Goal: Information Seeking & Learning: Understand process/instructions

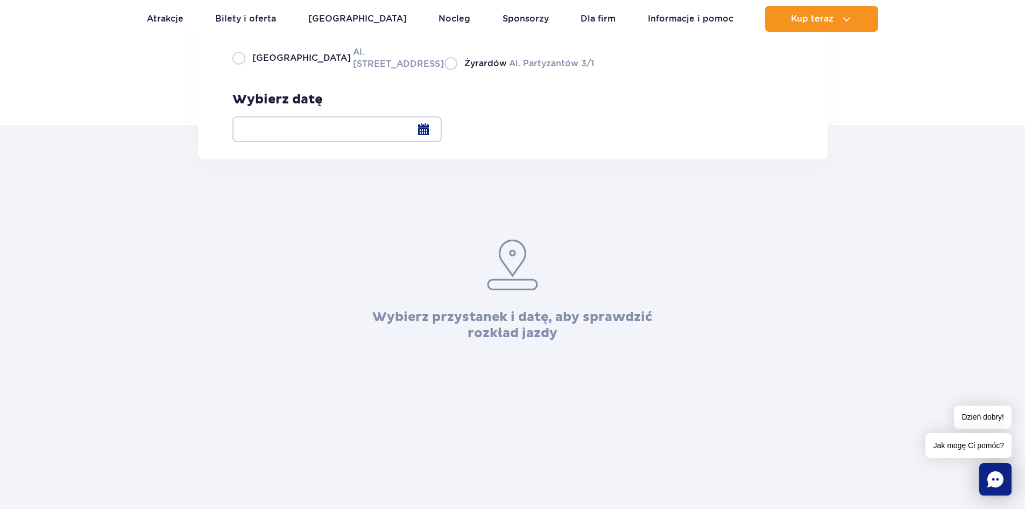
scroll to position [161, 0]
click at [442, 128] on div at bounding box center [337, 128] width 209 height 26
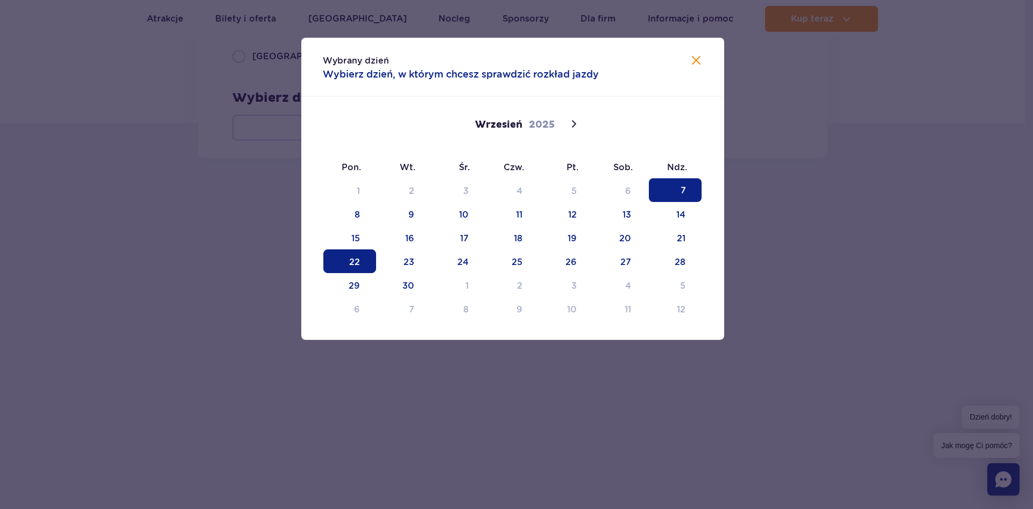
click at [359, 257] on span "22" at bounding box center [350, 261] width 53 height 24
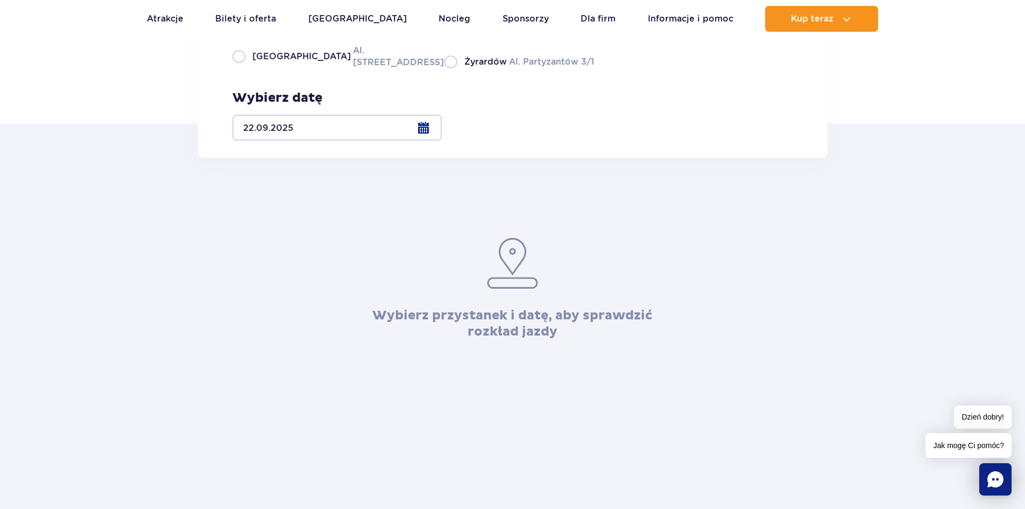
click at [256, 62] on span "[GEOGRAPHIC_DATA]" at bounding box center [301, 57] width 99 height 12
click at [244, 68] on input "Warszawa Al. [STREET_ADDRESS]" at bounding box center [239, 67] width 12 height 2
radio input "true"
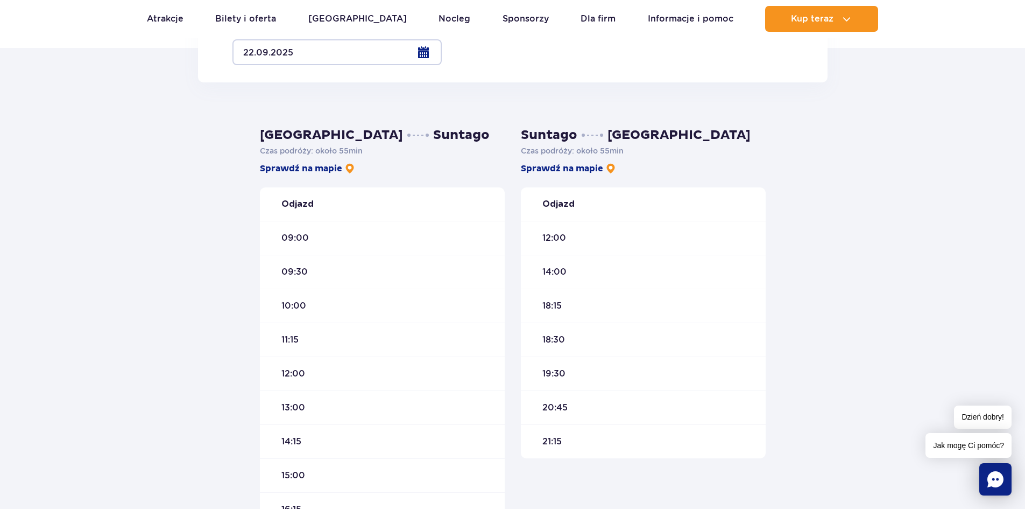
scroll to position [215, 0]
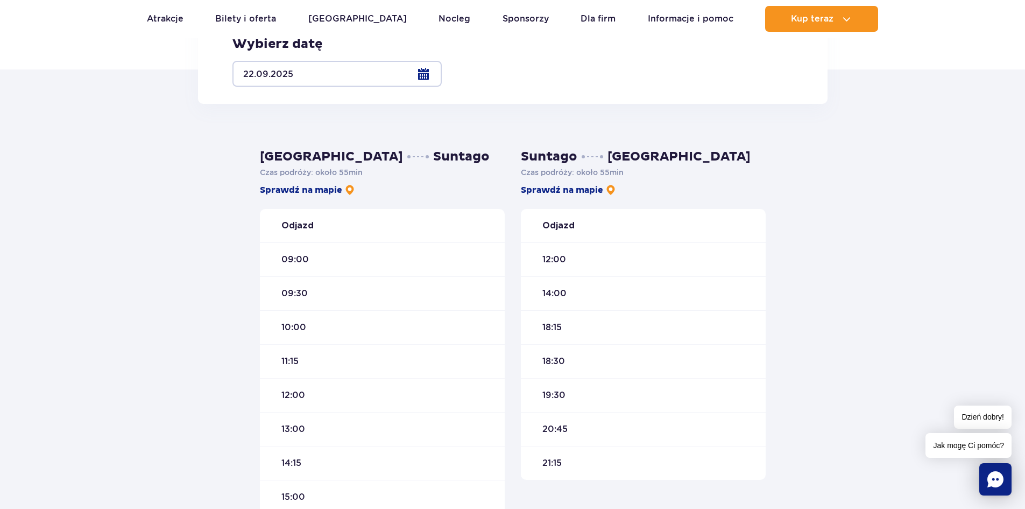
click at [445, 15] on label "Żyrardów Al. Partyzantów 3/1" at bounding box center [520, 7] width 150 height 13
click at [445, 15] on input "Żyrardów Al. Partyzantów 3/1" at bounding box center [451, 13] width 12 height 2
radio input "true"
